Goal: Find contact information: Find contact information

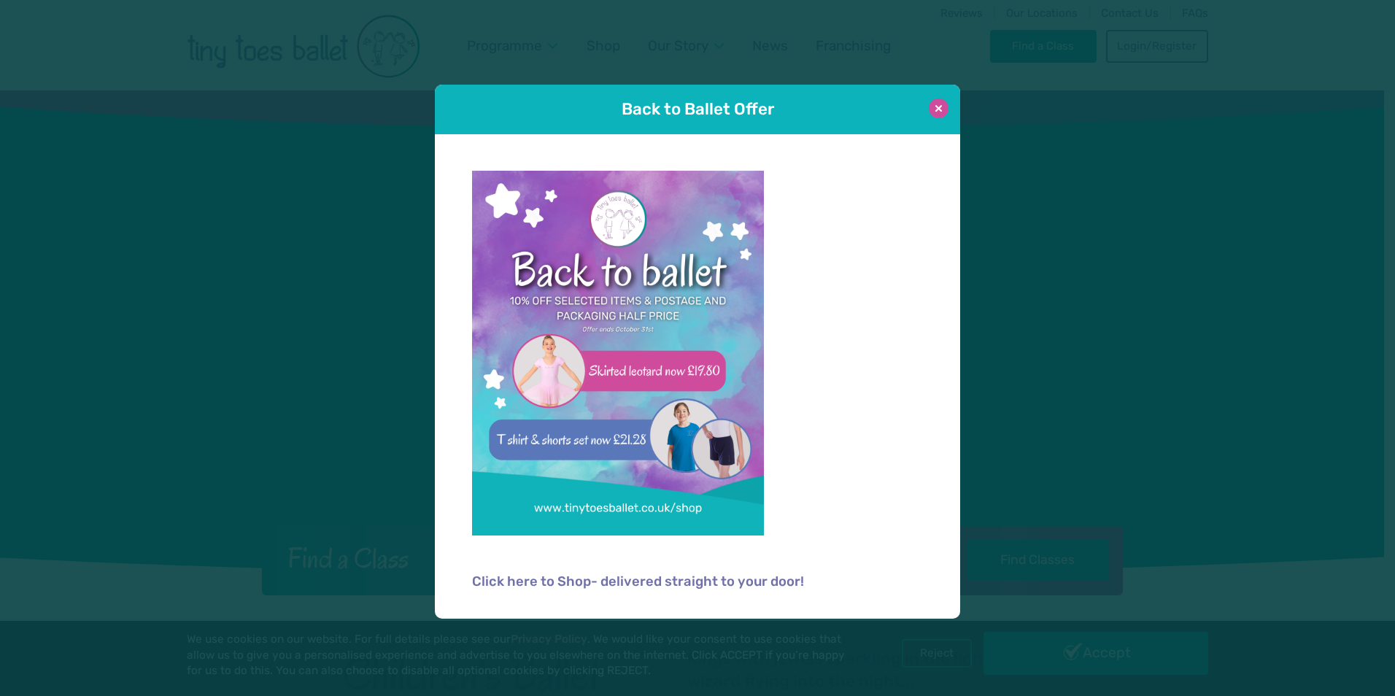
click at [938, 112] on button at bounding box center [939, 108] width 20 height 20
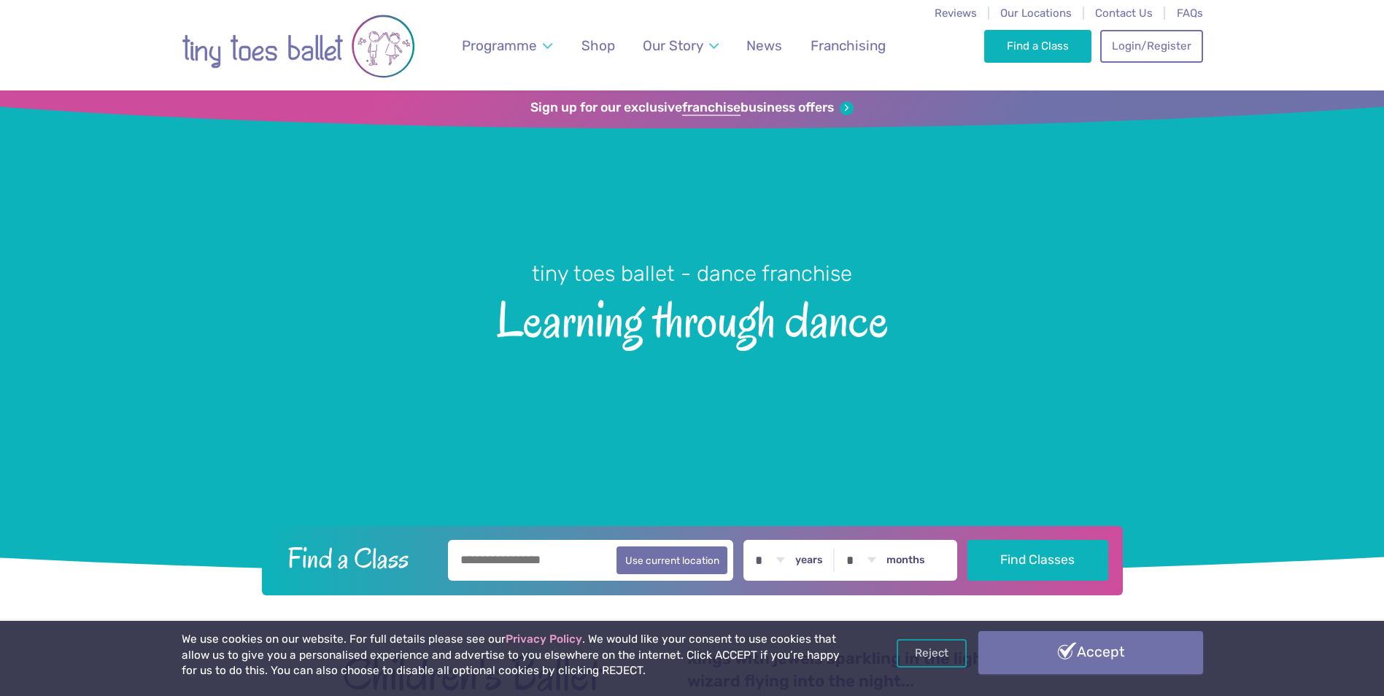
click at [1039, 660] on link "Accept" at bounding box center [1090, 652] width 225 height 42
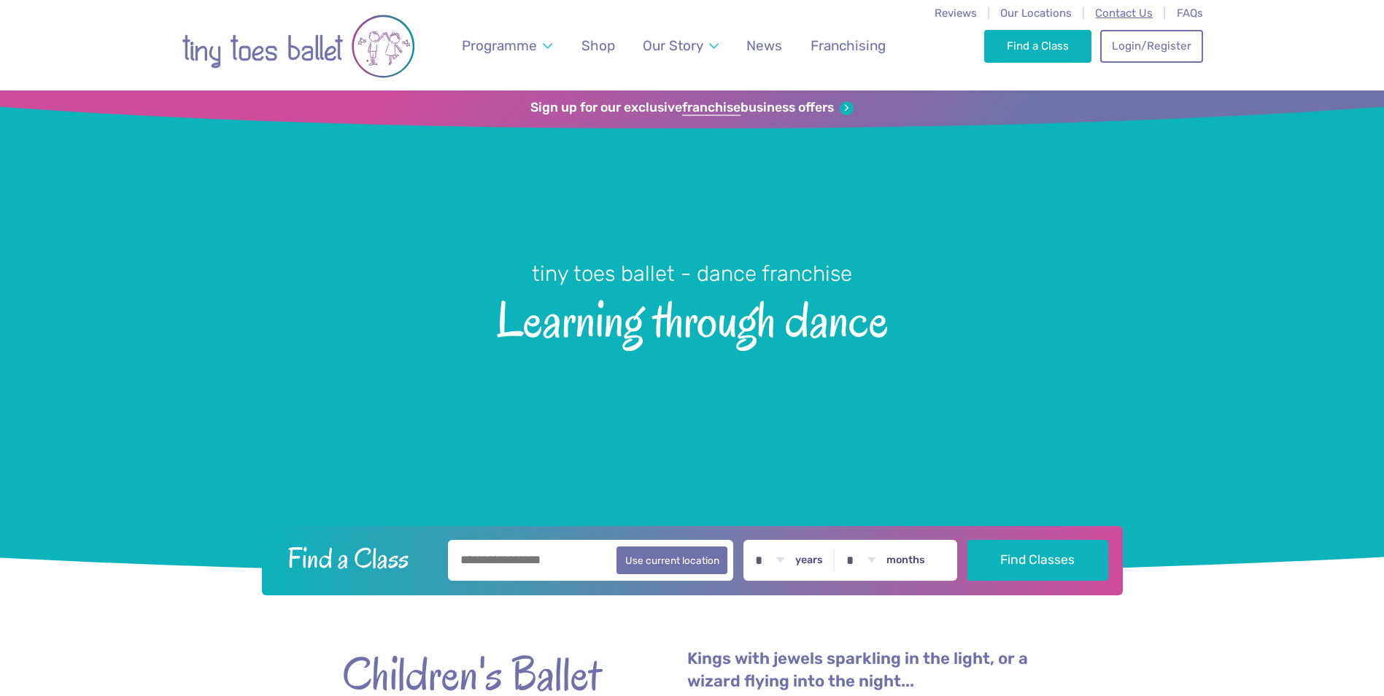
click at [1132, 7] on span "Contact Us" at bounding box center [1124, 13] width 58 height 13
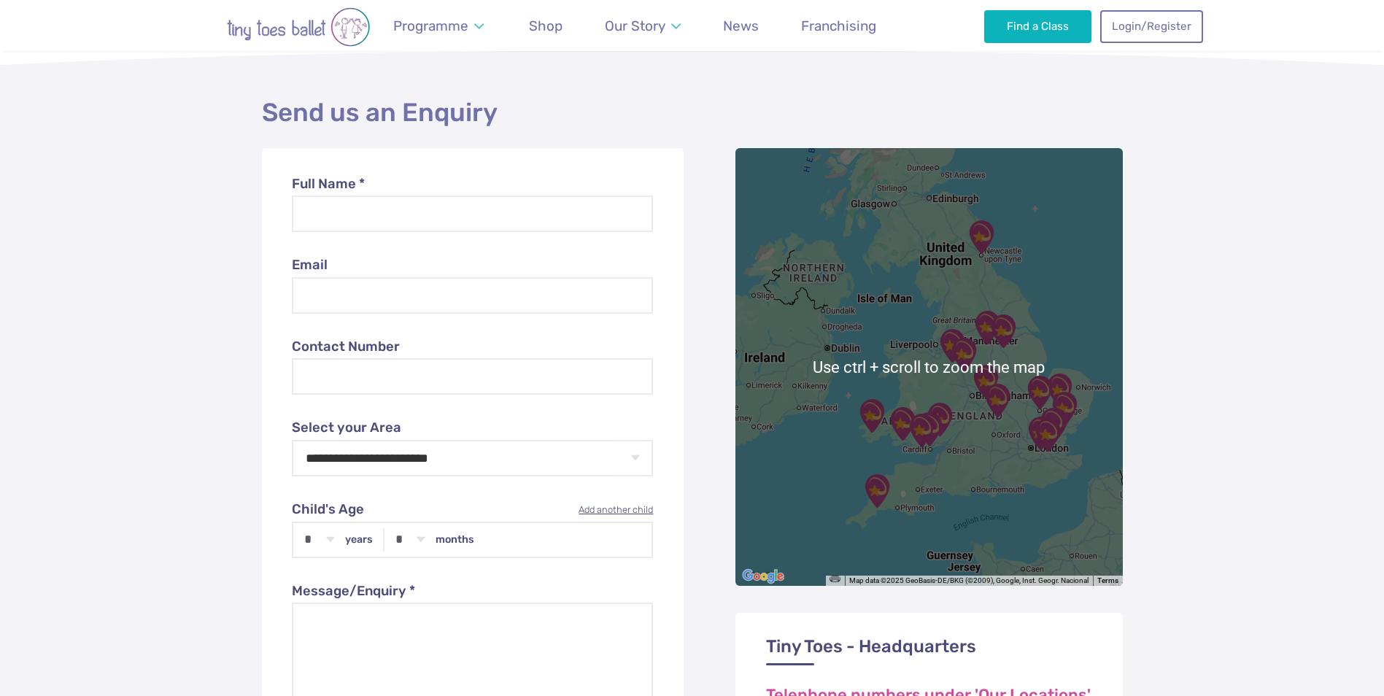
scroll to position [438, 0]
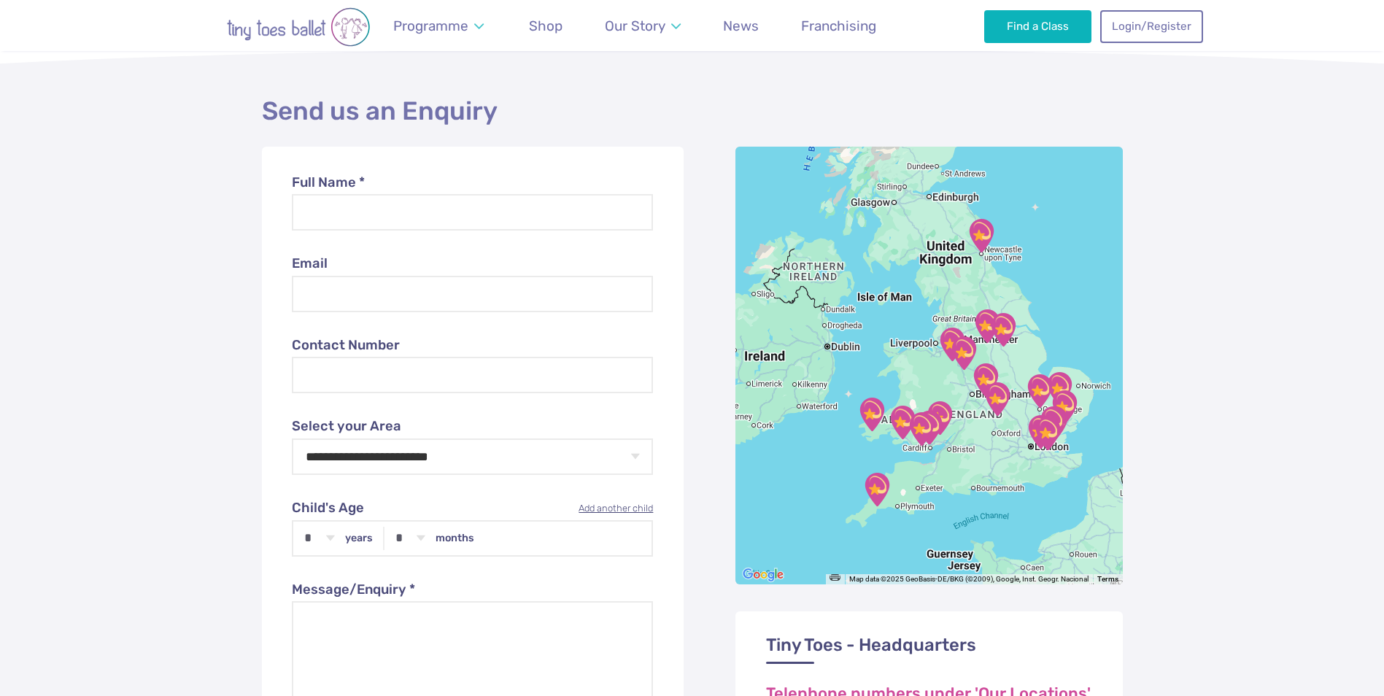
click at [963, 481] on div at bounding box center [928, 366] width 387 height 438
click at [994, 433] on div at bounding box center [928, 366] width 387 height 438
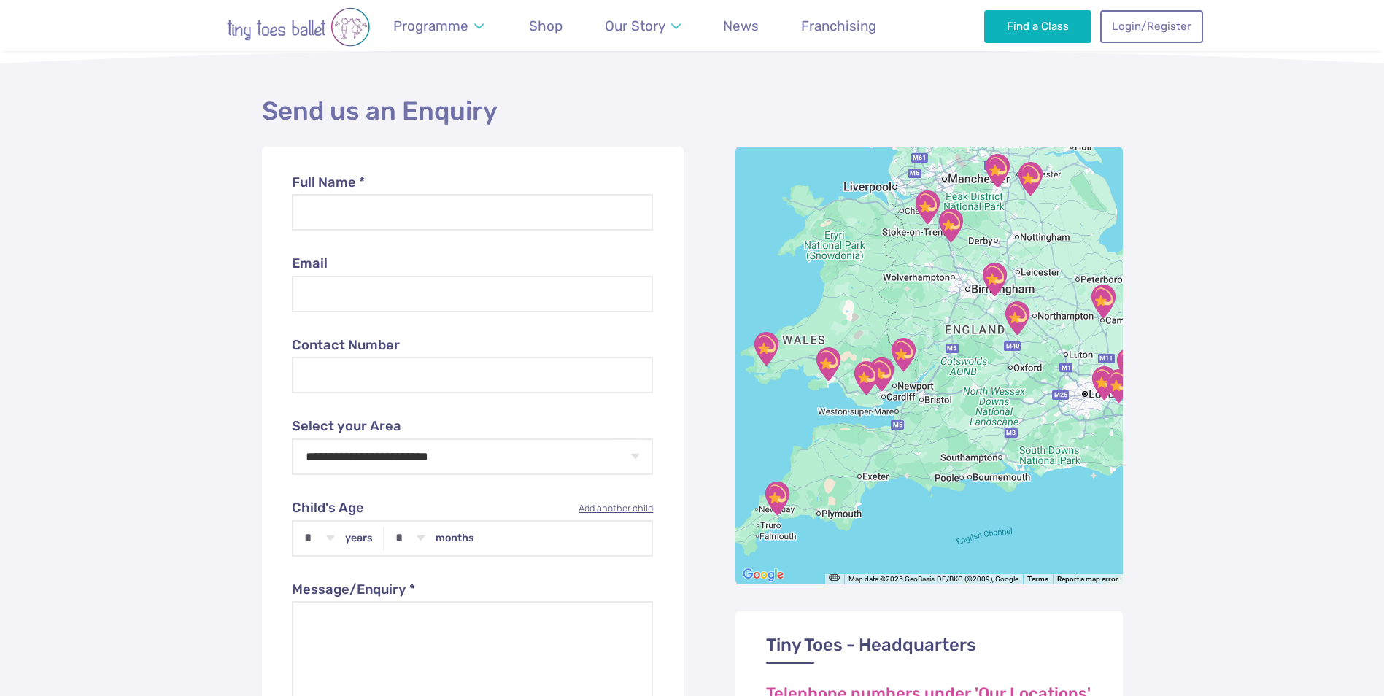
drag, startPoint x: 964, startPoint y: 477, endPoint x: 989, endPoint y: 438, distance: 46.9
click at [989, 438] on div at bounding box center [928, 366] width 387 height 438
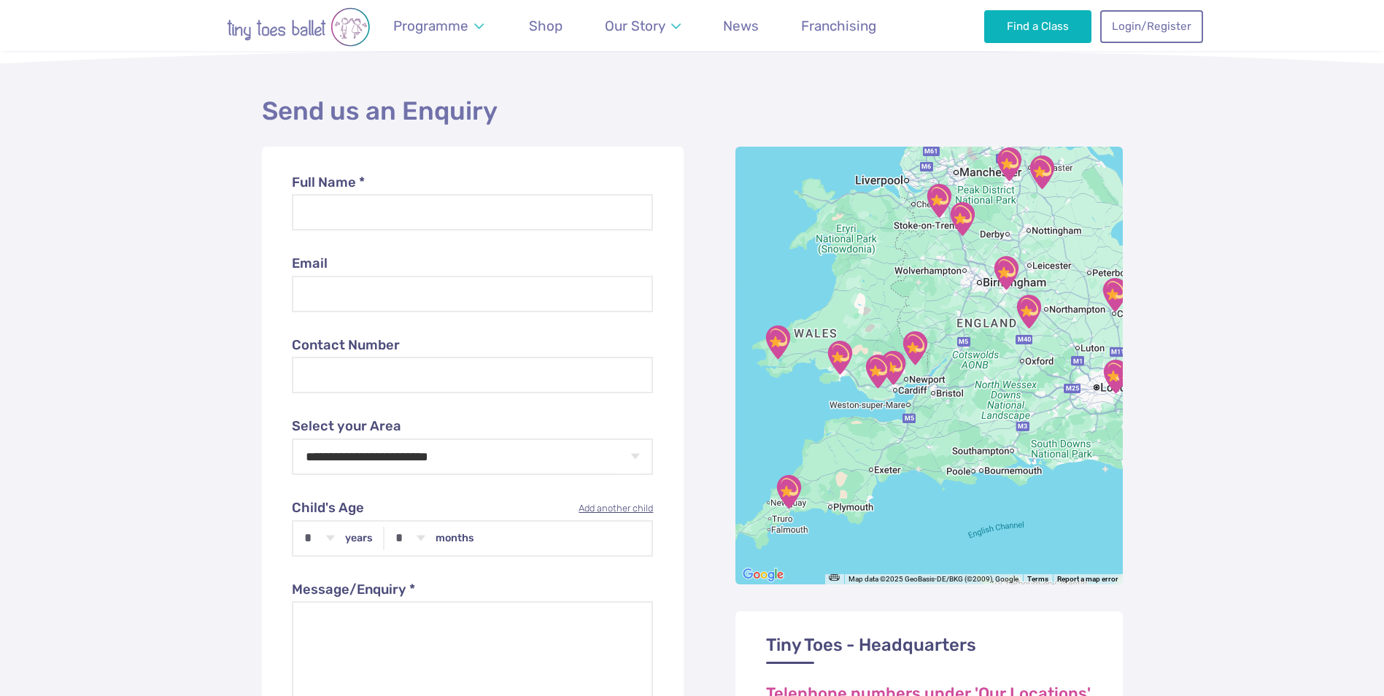
click at [832, 479] on div at bounding box center [928, 366] width 387 height 438
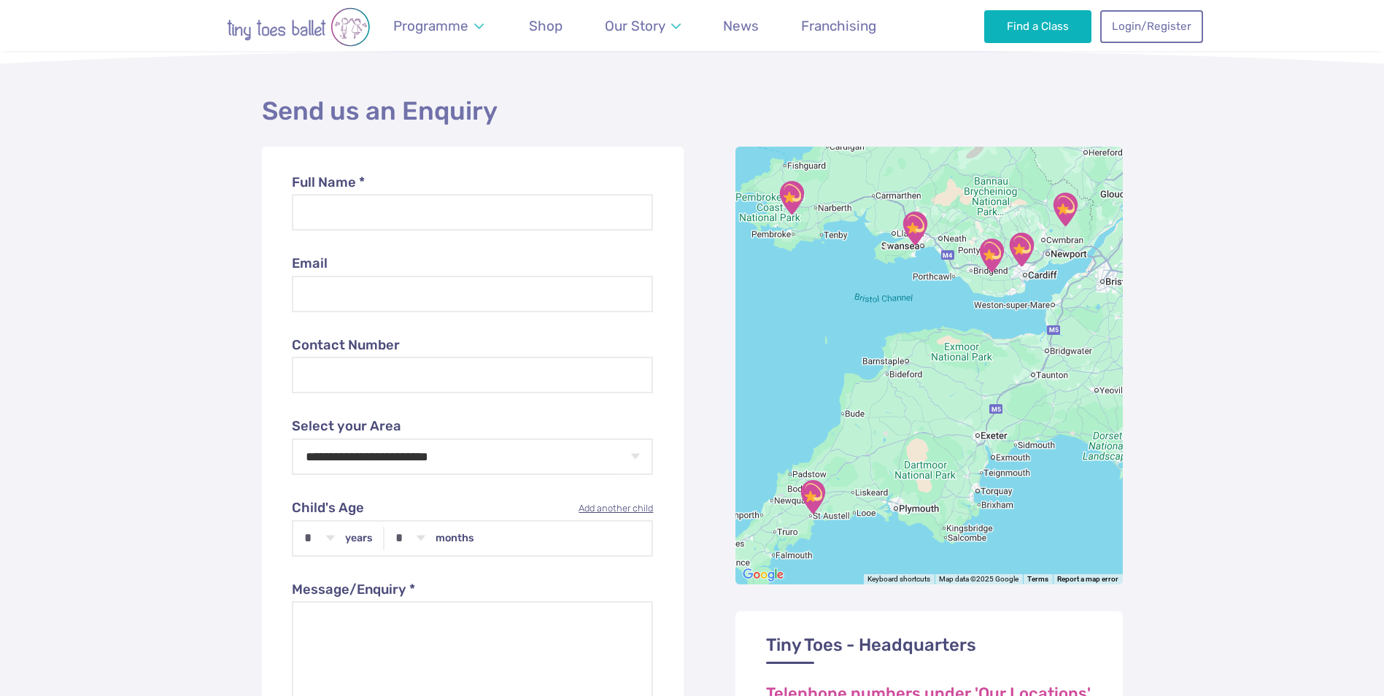
drag, startPoint x: 809, startPoint y: 495, endPoint x: 901, endPoint y: 444, distance: 105.5
click at [901, 444] on div at bounding box center [928, 366] width 387 height 438
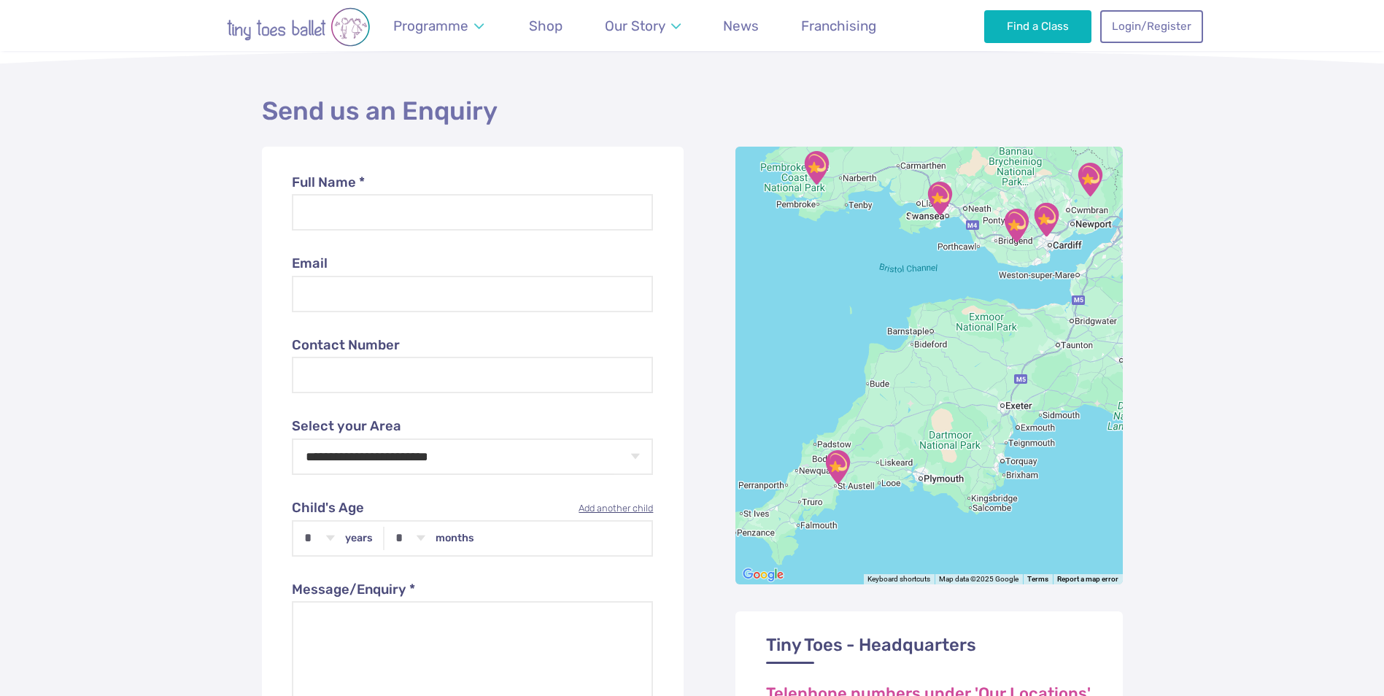
click at [862, 462] on div at bounding box center [928, 366] width 387 height 438
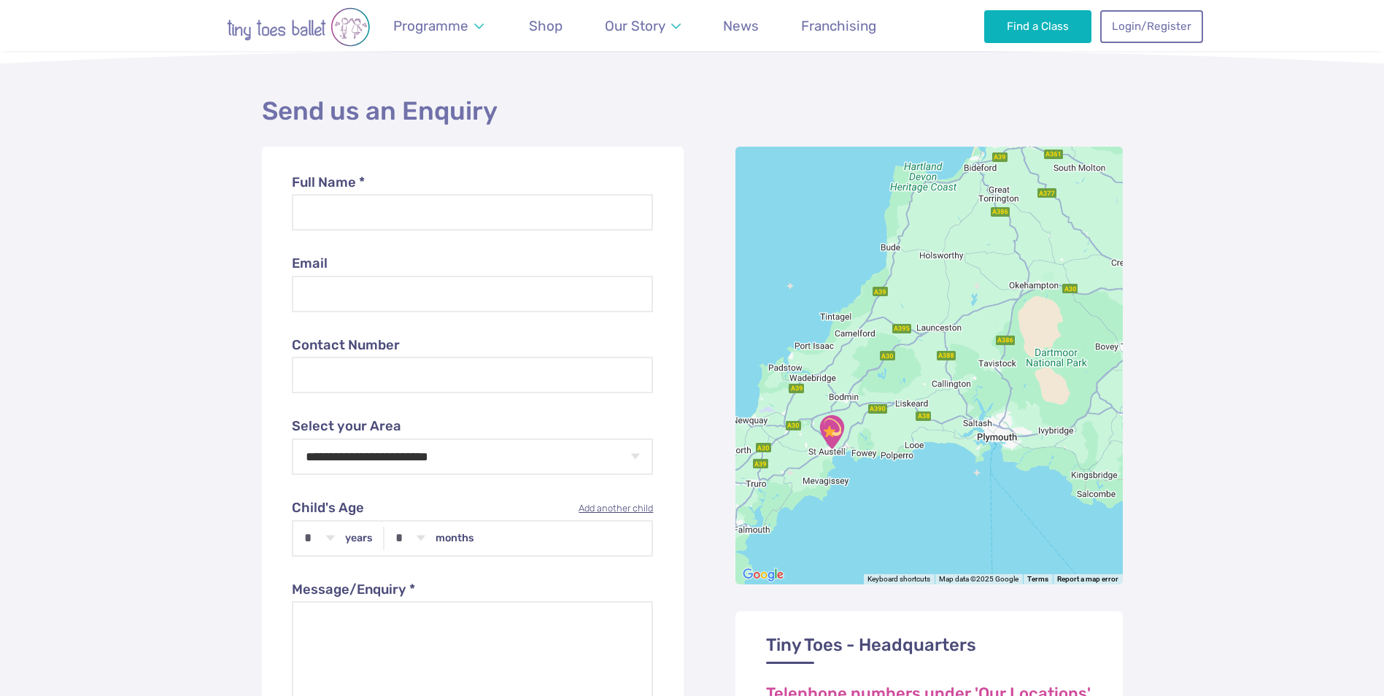
drag, startPoint x: 891, startPoint y: 467, endPoint x: 904, endPoint y: 409, distance: 59.8
click at [904, 409] on div at bounding box center [928, 366] width 387 height 438
click at [834, 430] on img "Cornwall & Devon" at bounding box center [831, 432] width 36 height 36
